Goal: Information Seeking & Learning: Check status

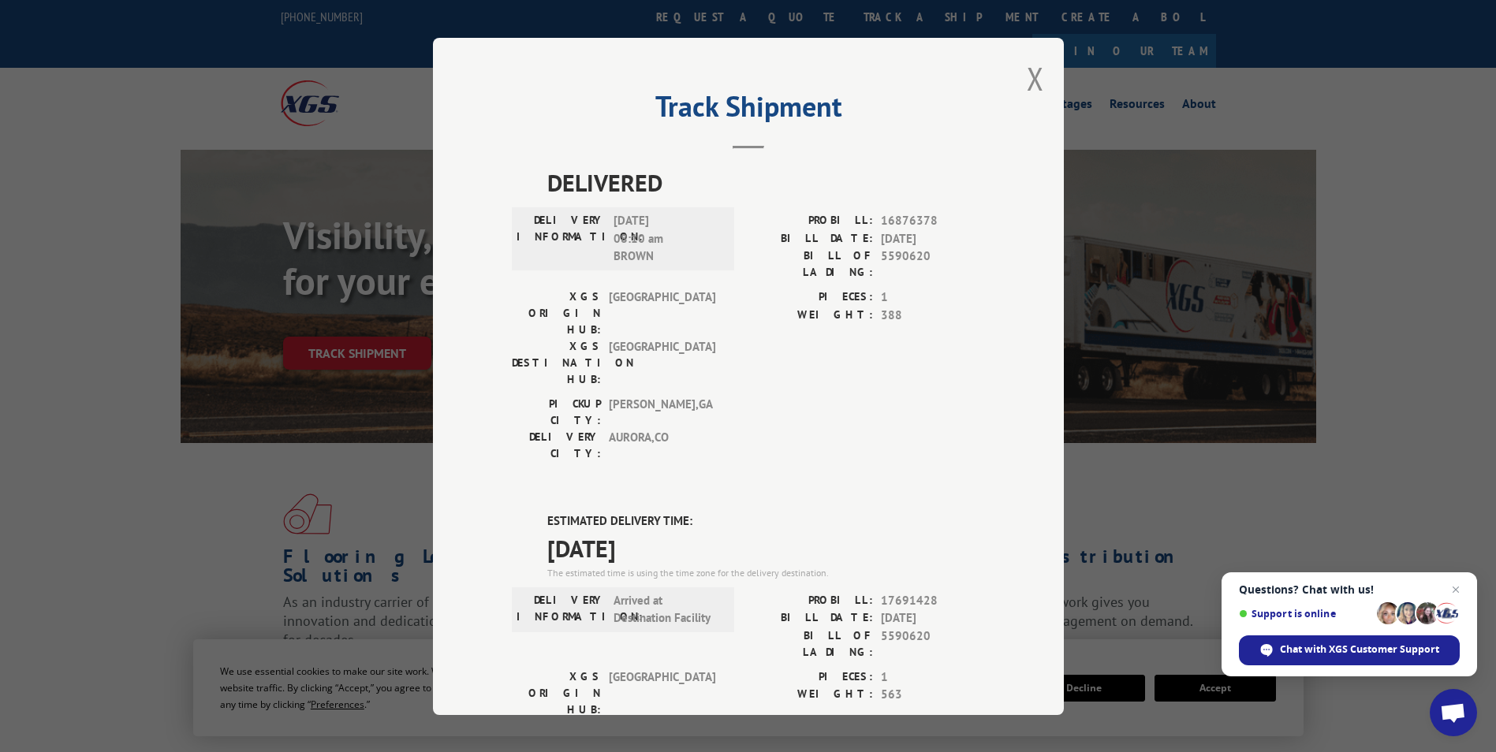
scroll to position [79, 0]
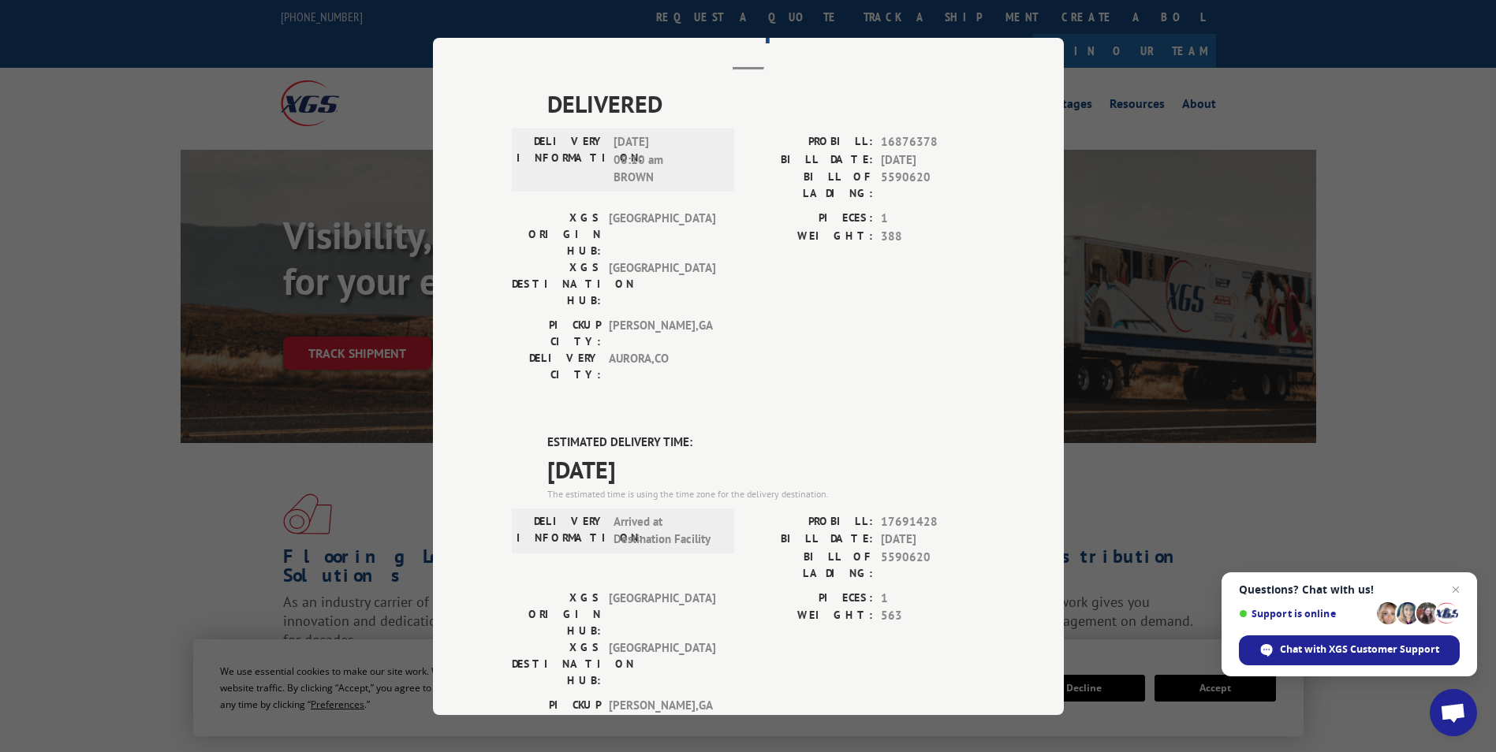
click at [1271, 125] on div "Track Shipment DELIVERED DELIVERY INFORMATION: [DATE] 08:10 am BROWN PROBILL: 1…" at bounding box center [748, 376] width 1496 height 752
click at [238, 170] on div "Track Shipment DELIVERED DELIVERY INFORMATION: [DATE] 08:10 am BROWN PROBILL: 1…" at bounding box center [748, 376] width 1496 height 752
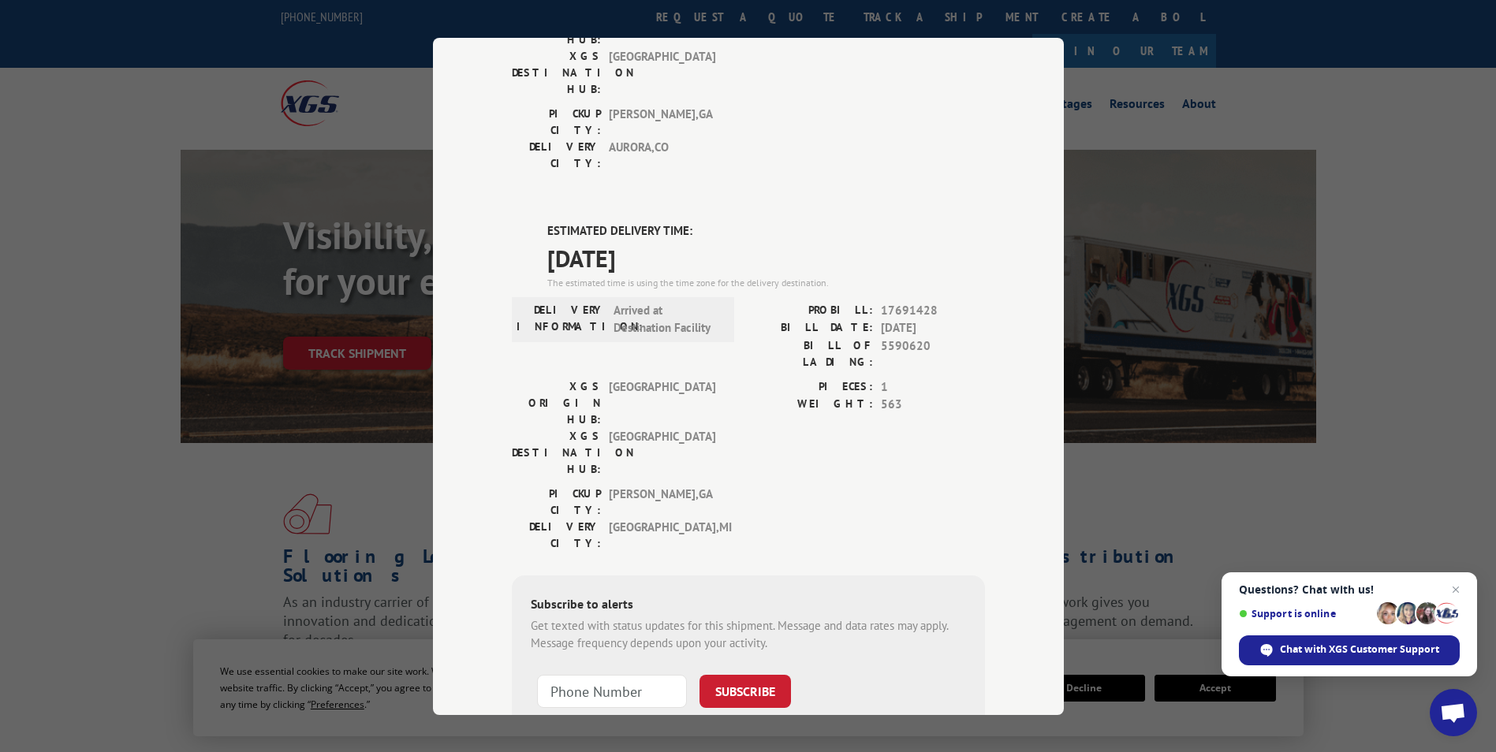
scroll to position [0, 0]
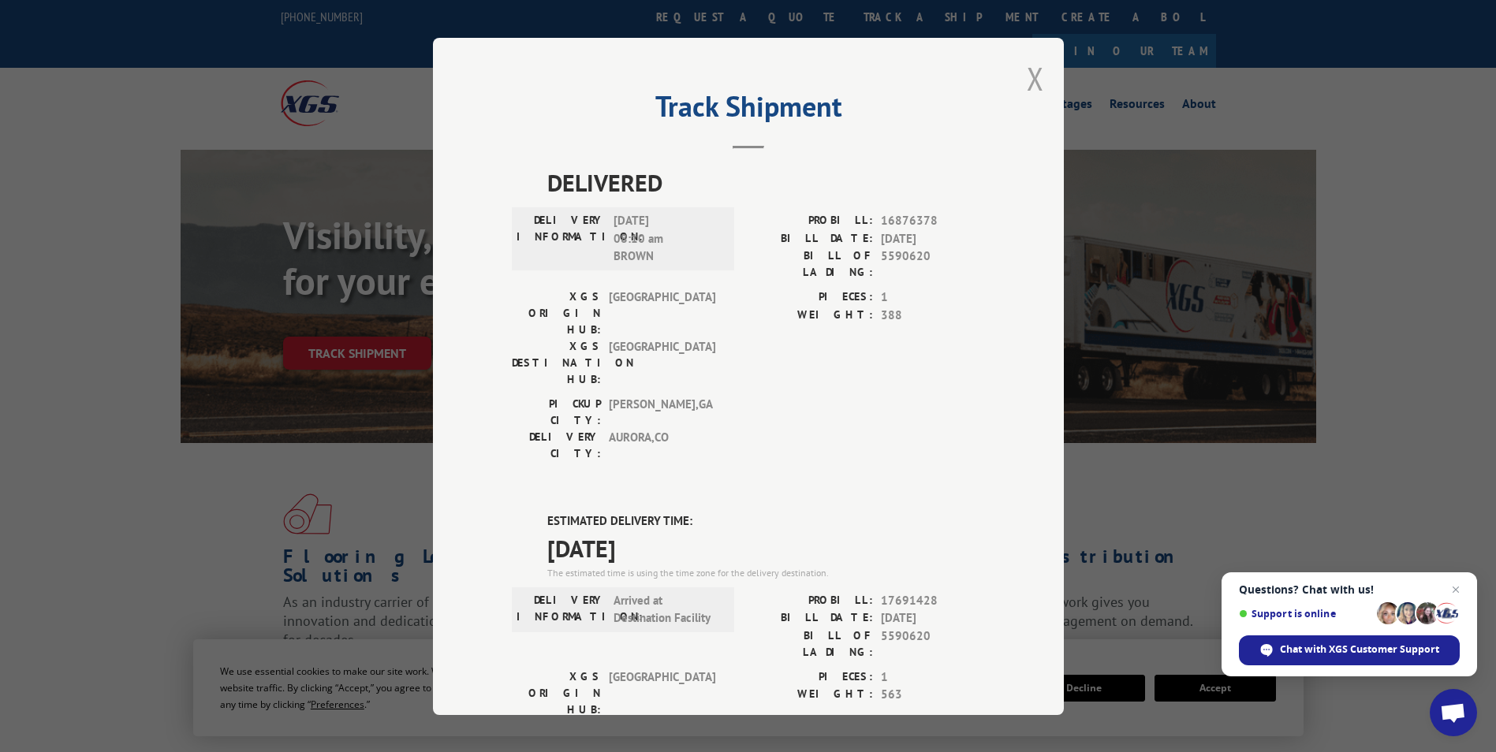
click at [1032, 77] on button "Close modal" at bounding box center [1035, 79] width 17 height 42
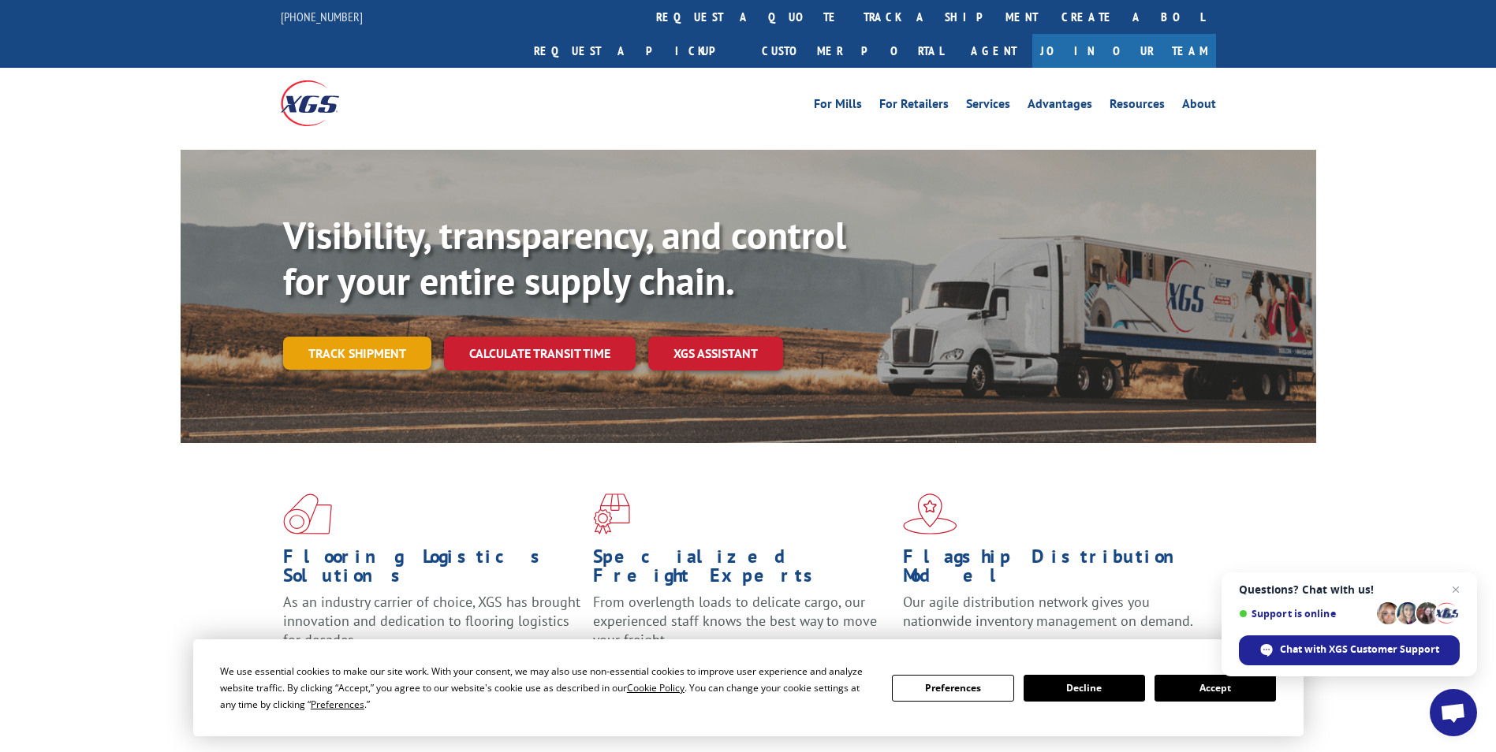
click at [337, 337] on link "Track shipment" at bounding box center [357, 353] width 148 height 33
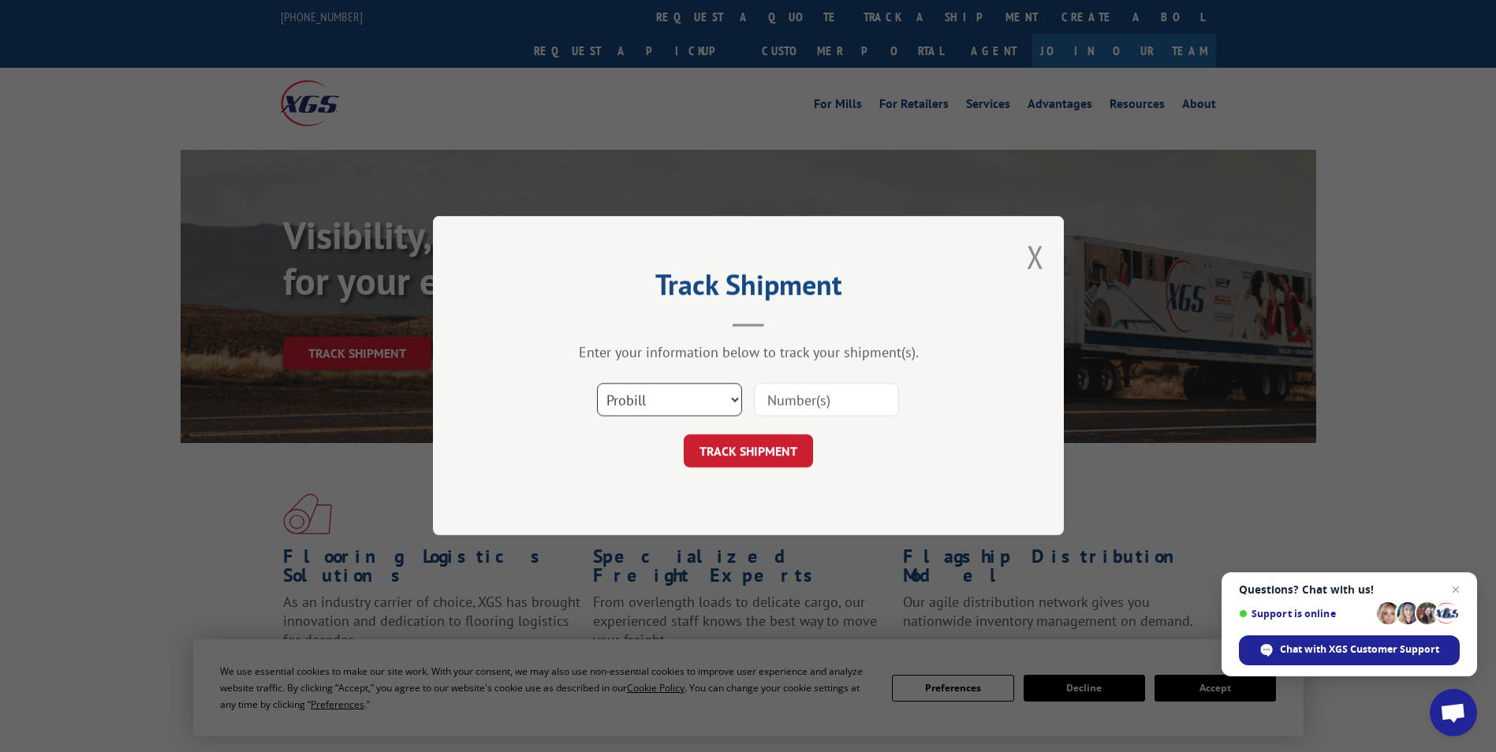
click at [711, 407] on select "Select category... Probill BOL PO" at bounding box center [669, 400] width 145 height 33
select select "bol"
click at [597, 384] on select "Select category... Probill BOL PO" at bounding box center [669, 400] width 145 height 33
click at [812, 397] on input at bounding box center [826, 400] width 145 height 33
paste input "5591509"
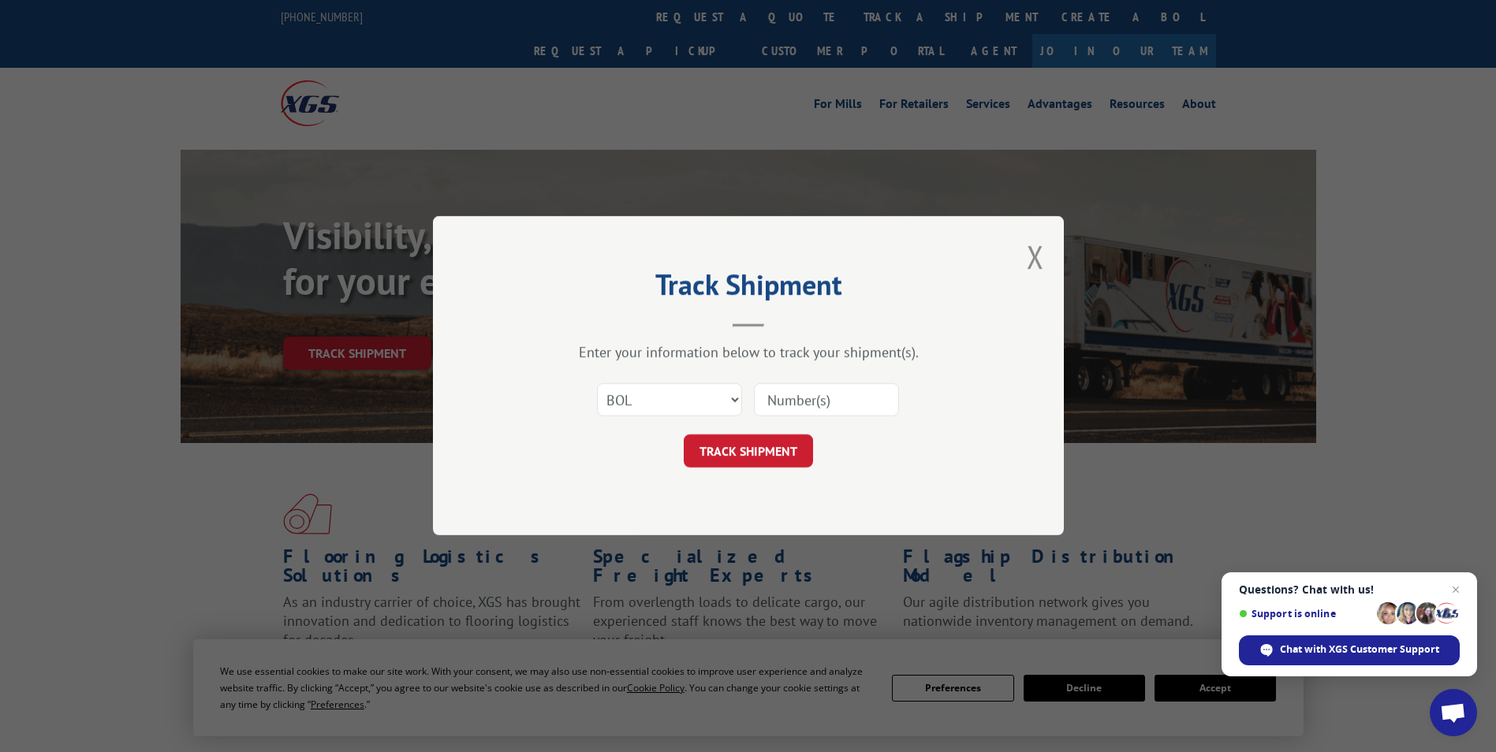
type input "5591509"
click button "TRACK SHIPMENT" at bounding box center [748, 451] width 129 height 33
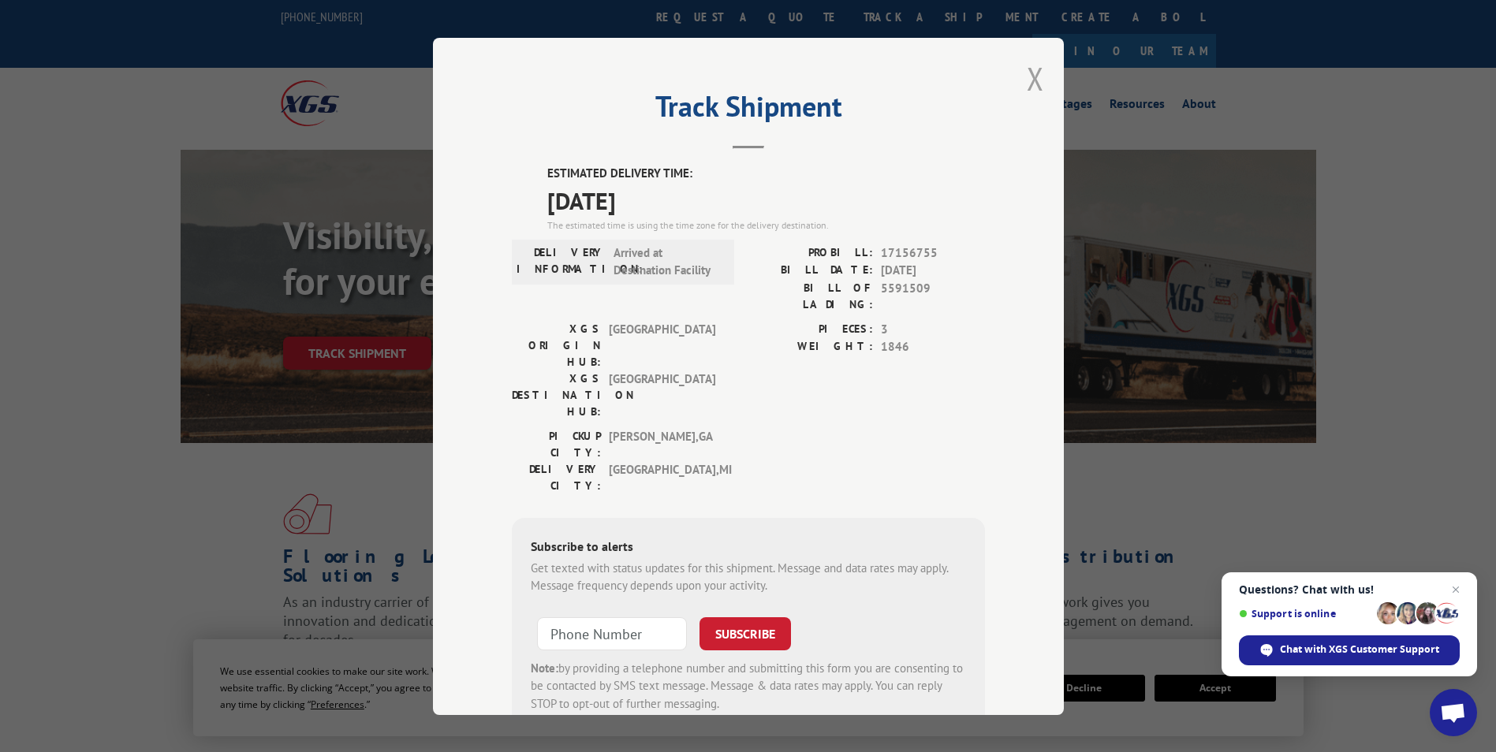
click at [1027, 80] on button "Close modal" at bounding box center [1035, 79] width 17 height 42
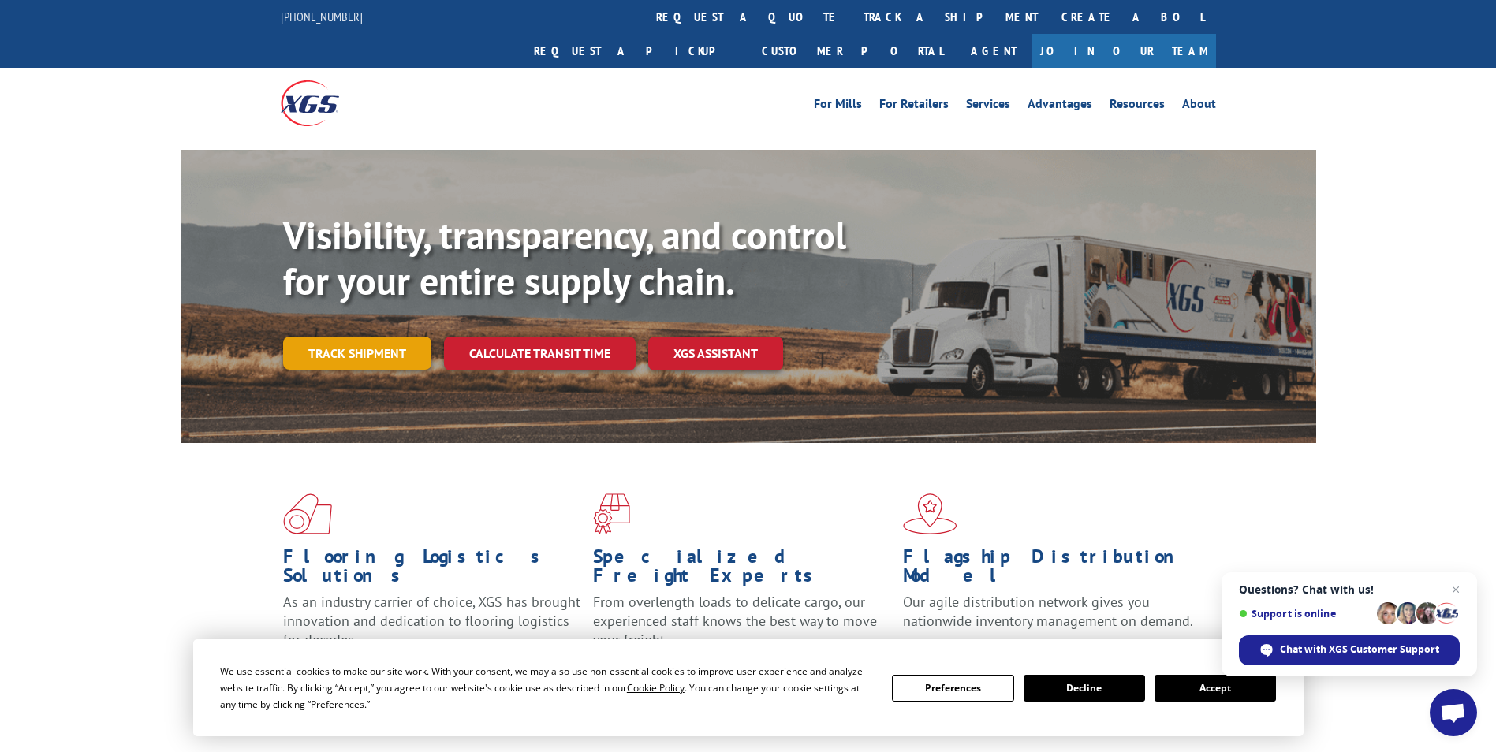
click at [340, 337] on link "Track shipment" at bounding box center [357, 353] width 148 height 33
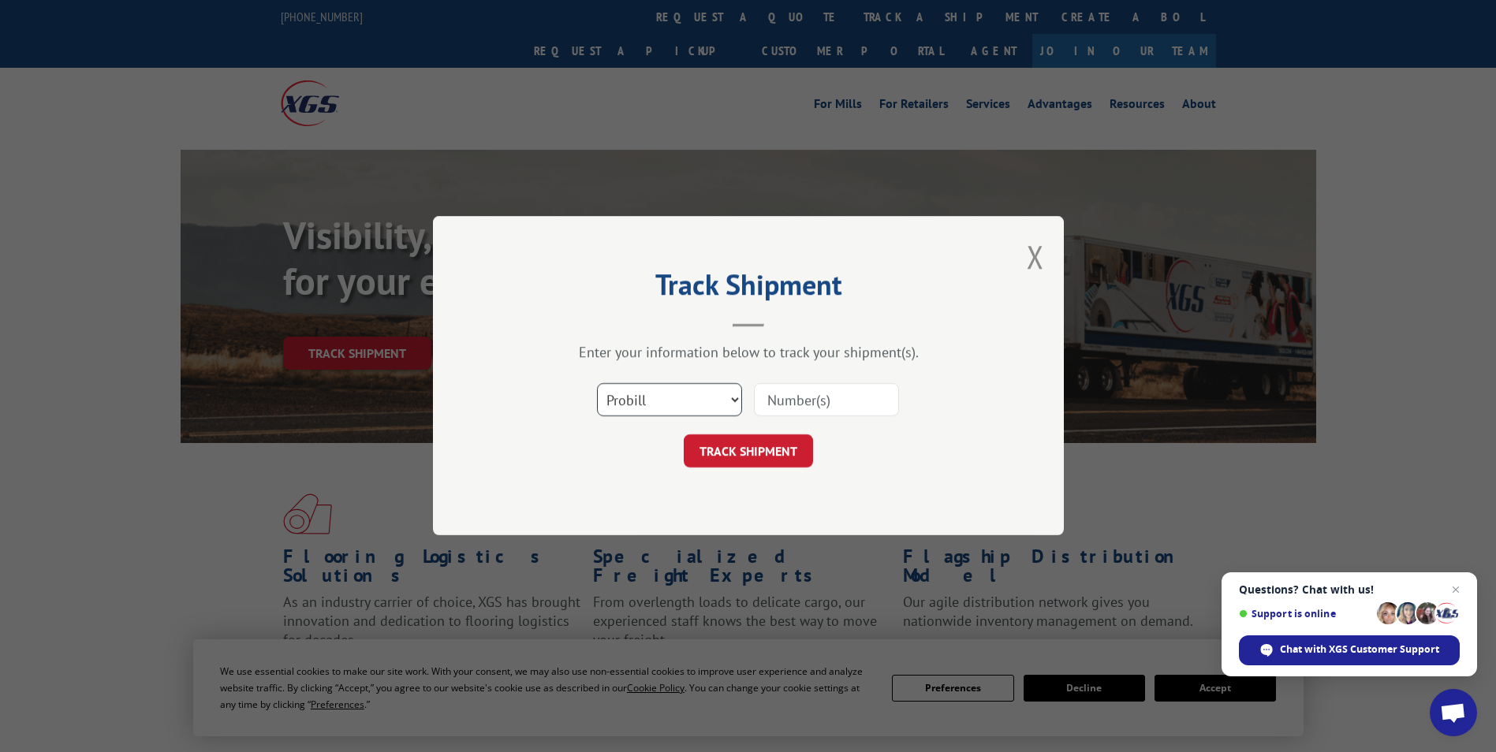
click at [709, 394] on select "Select category... Probill BOL PO" at bounding box center [669, 400] width 145 height 33
select select "bol"
click at [597, 384] on select "Select category... Probill BOL PO" at bounding box center [669, 400] width 145 height 33
click at [816, 408] on input at bounding box center [826, 400] width 145 height 33
paste input "5590620"
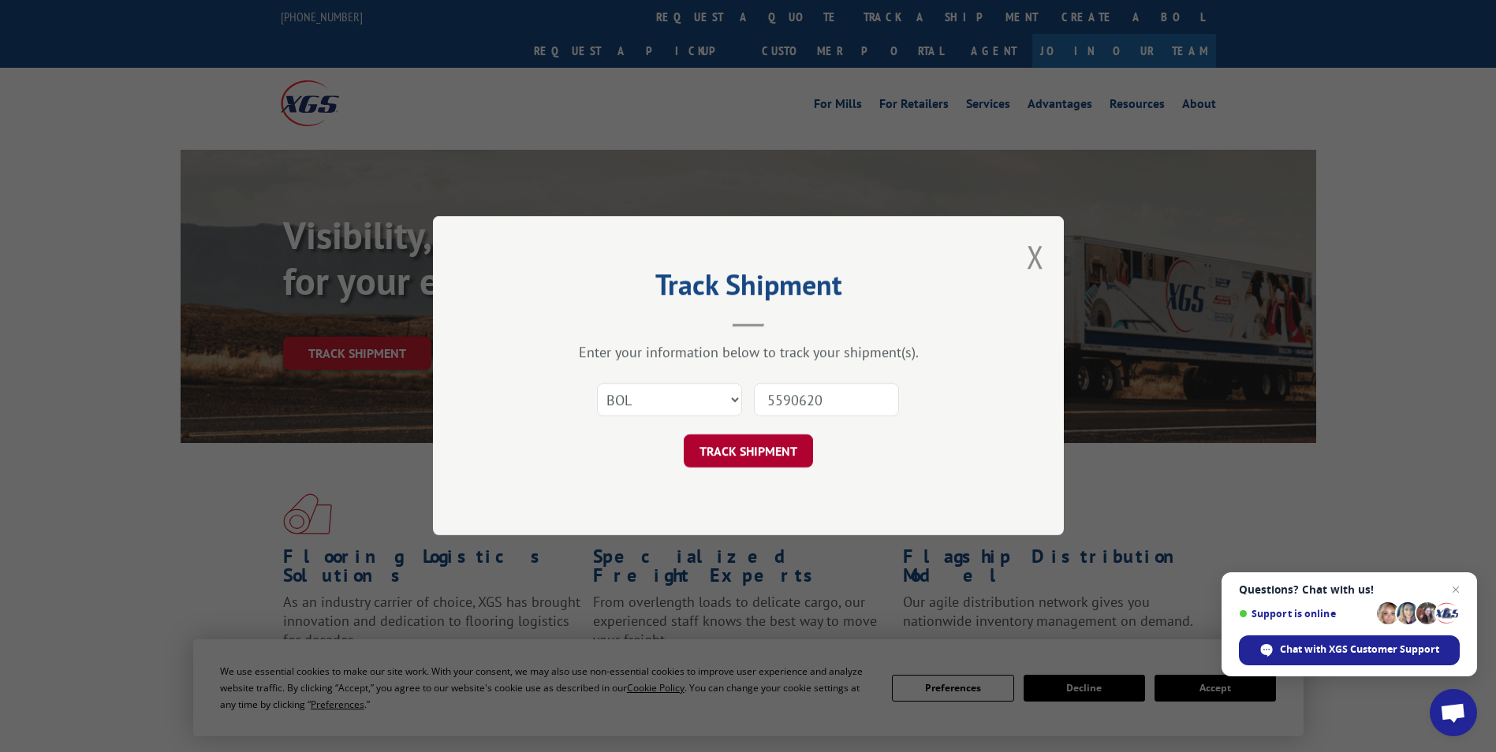
type input "5590620"
click at [780, 450] on button "TRACK SHIPMENT" at bounding box center [748, 451] width 129 height 33
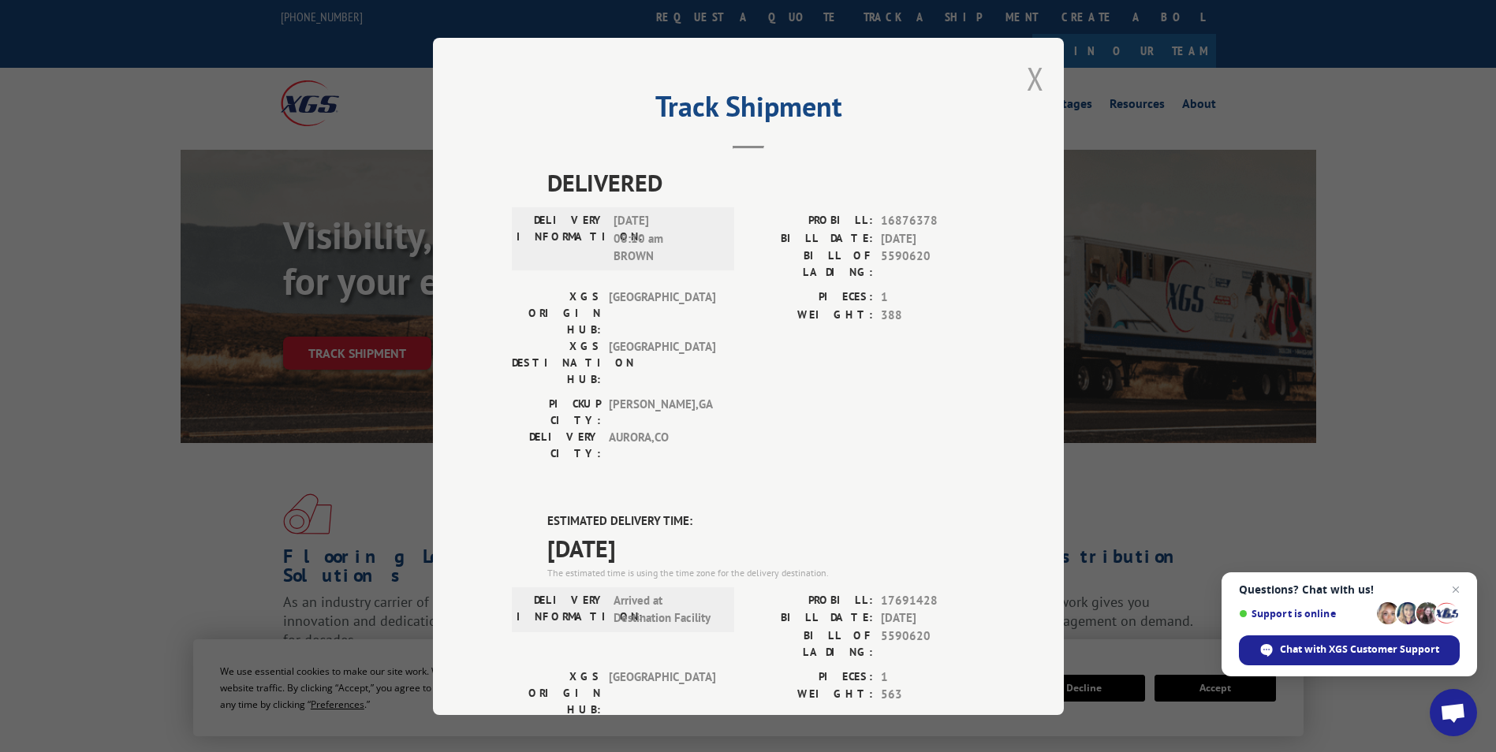
click at [1030, 82] on button "Close modal" at bounding box center [1035, 79] width 17 height 42
